Goal: Information Seeking & Learning: Understand process/instructions

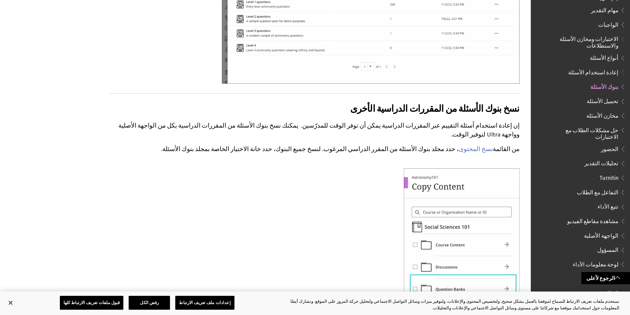
scroll to position [2975, 0]
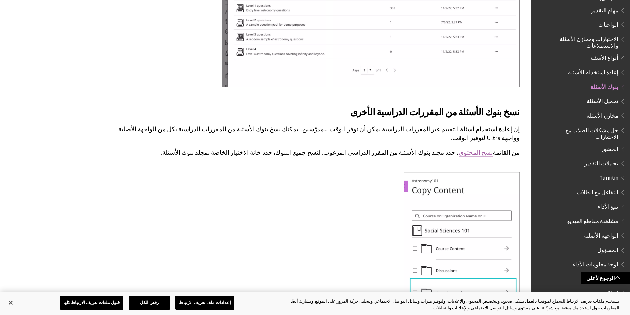
click at [479, 149] on link "نسخ المحتوى" at bounding box center [475, 153] width 34 height 8
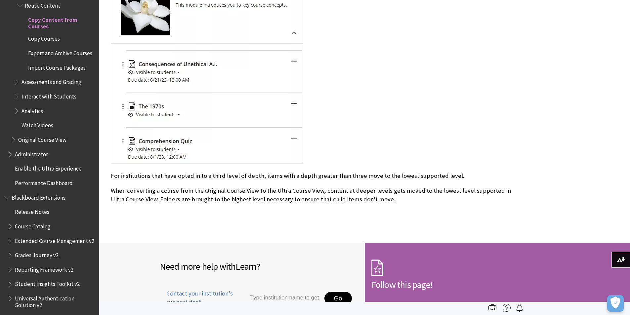
scroll to position [3142, 0]
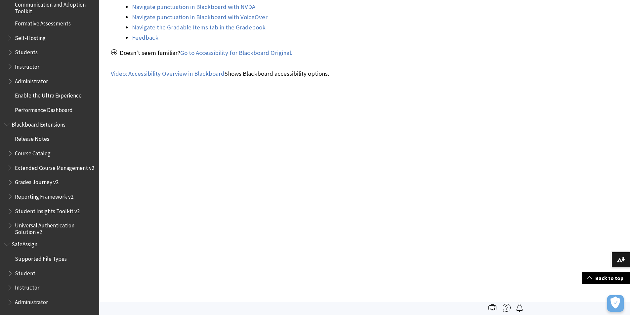
scroll to position [264, 0]
